Goal: Transaction & Acquisition: Purchase product/service

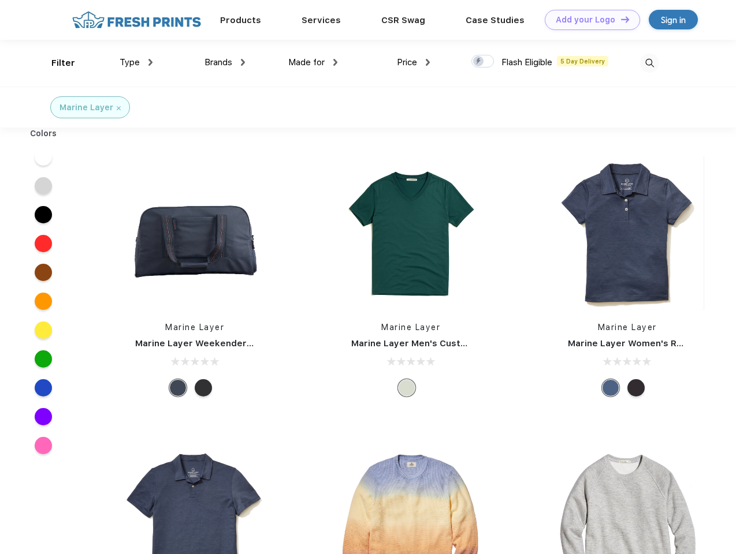
click at [588, 20] on link "Add your Logo Design Tool" at bounding box center [592, 20] width 95 height 20
click at [0, 0] on div "Design Tool" at bounding box center [0, 0] width 0 height 0
click at [620, 19] on link "Add your Logo Design Tool" at bounding box center [592, 20] width 95 height 20
click at [55, 63] on div "Filter" at bounding box center [63, 63] width 24 height 13
click at [136, 62] on span "Type" at bounding box center [130, 62] width 20 height 10
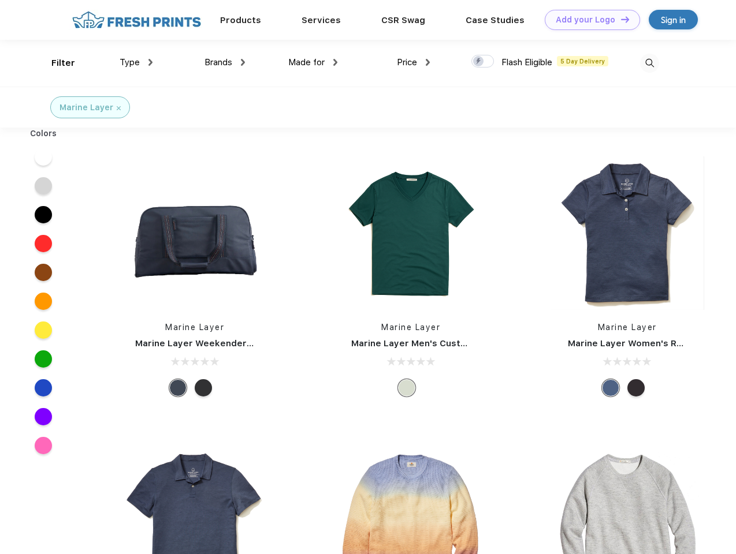
click at [225, 62] on span "Brands" at bounding box center [218, 62] width 28 height 10
click at [313, 62] on span "Made for" at bounding box center [306, 62] width 36 height 10
click at [414, 62] on span "Price" at bounding box center [407, 62] width 20 height 10
click at [483, 62] on div at bounding box center [482, 61] width 23 height 13
click at [479, 62] on input "checkbox" at bounding box center [475, 58] width 8 height 8
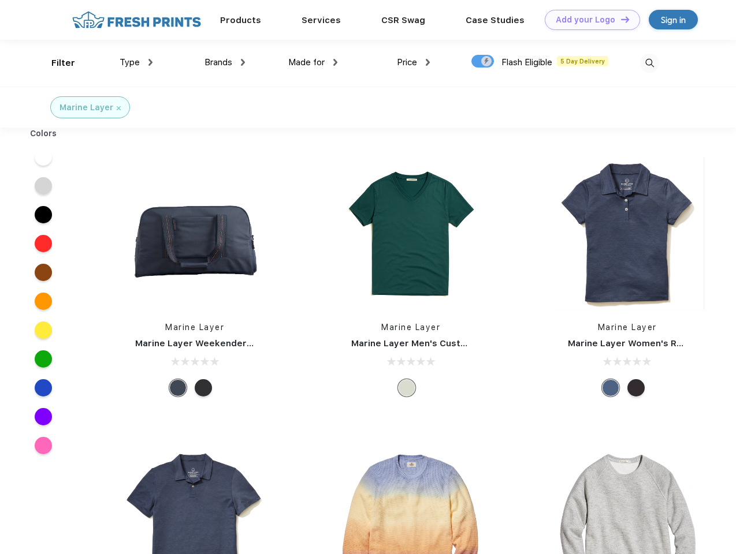
click at [649, 63] on img at bounding box center [649, 63] width 19 height 19
